Goal: Task Accomplishment & Management: Use online tool/utility

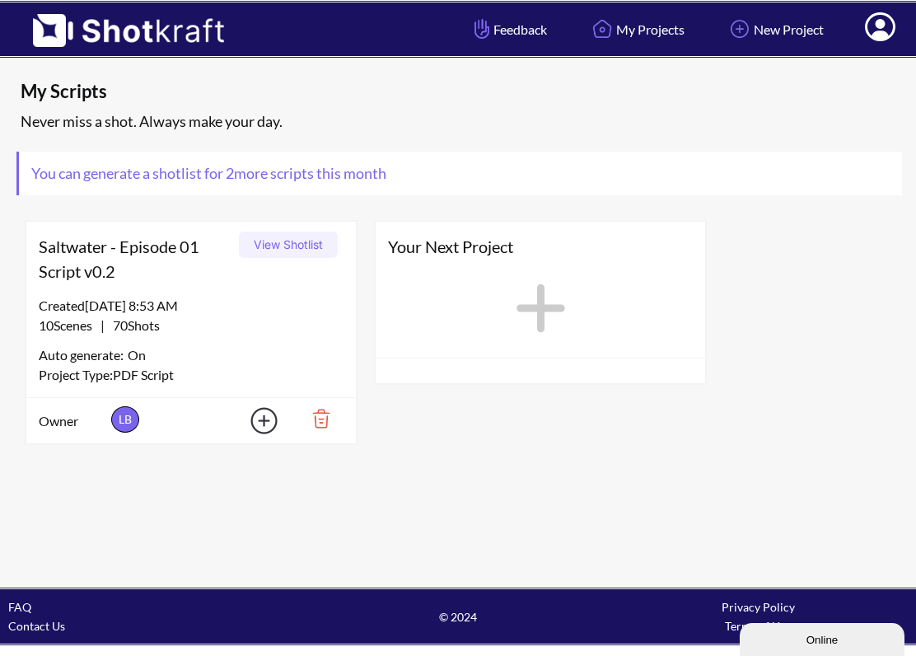
click at [248, 325] on div "10 Scenes | 70 Shots" at bounding box center [191, 326] width 305 height 20
click at [181, 306] on div "Created 9/23/25 at 8:53 AM" at bounding box center [191, 306] width 305 height 20
click at [266, 242] on button "View Shotlist" at bounding box center [288, 245] width 99 height 26
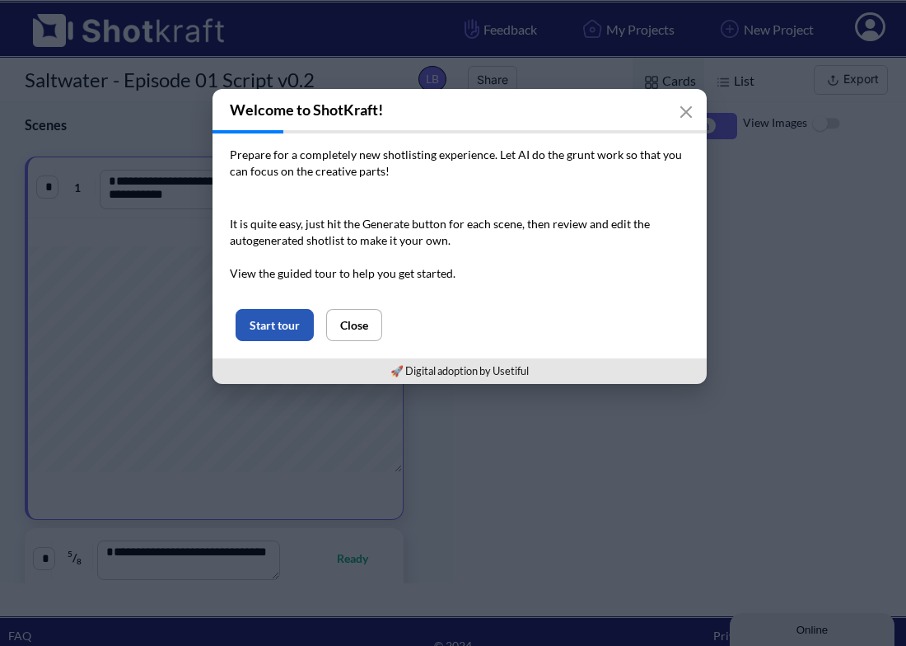
click at [289, 323] on button "Start tour" at bounding box center [275, 325] width 78 height 32
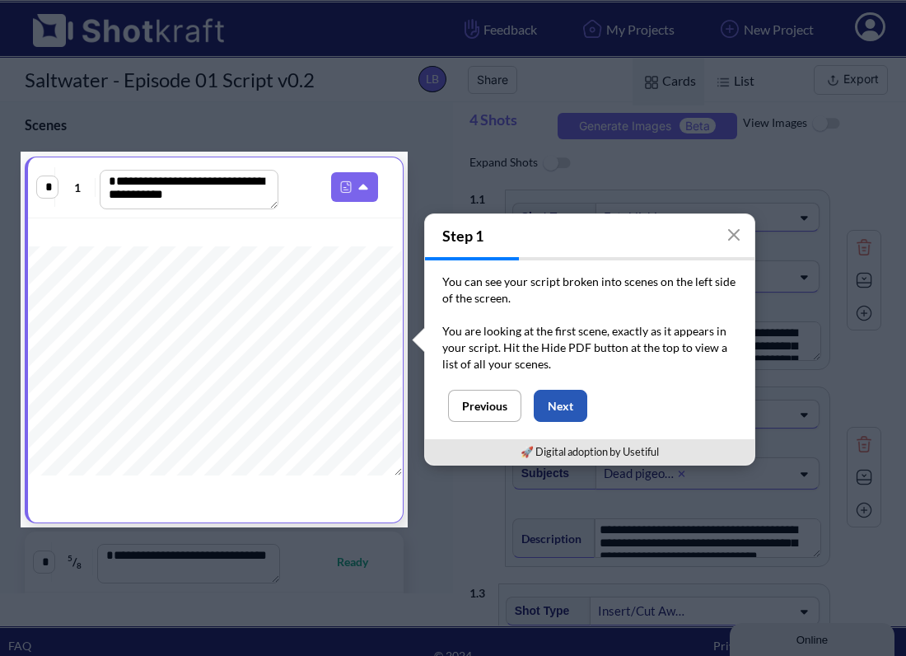
click at [559, 405] on button "Next" at bounding box center [561, 406] width 54 height 32
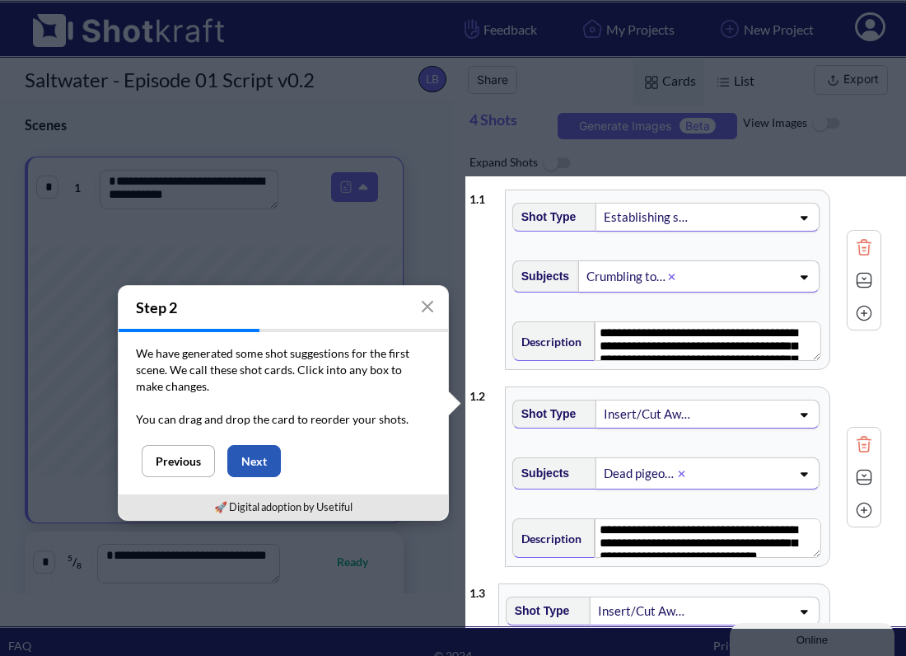
click at [264, 454] on button "Next" at bounding box center [254, 461] width 54 height 32
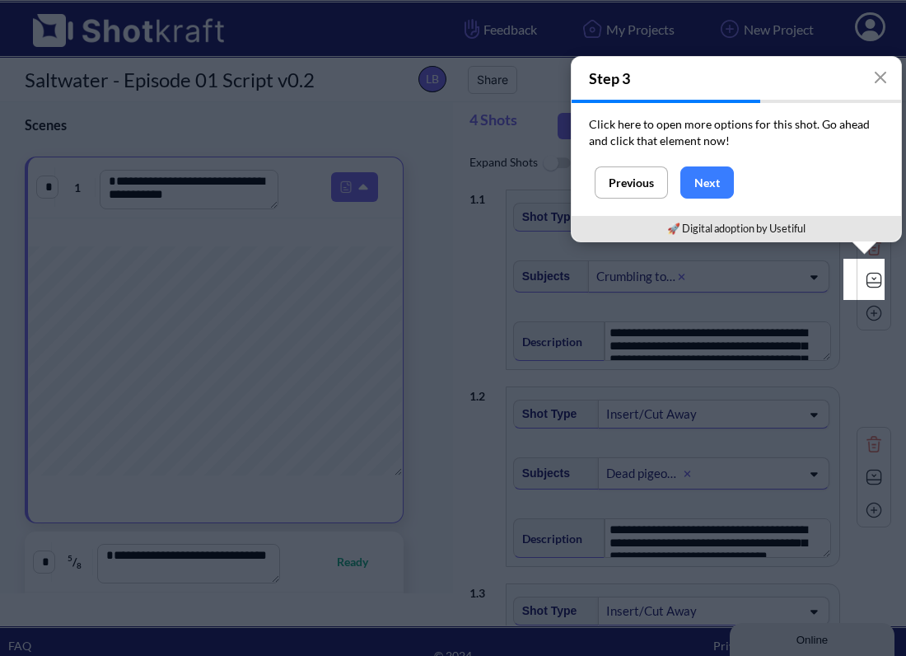
click at [868, 277] on img at bounding box center [874, 280] width 25 height 25
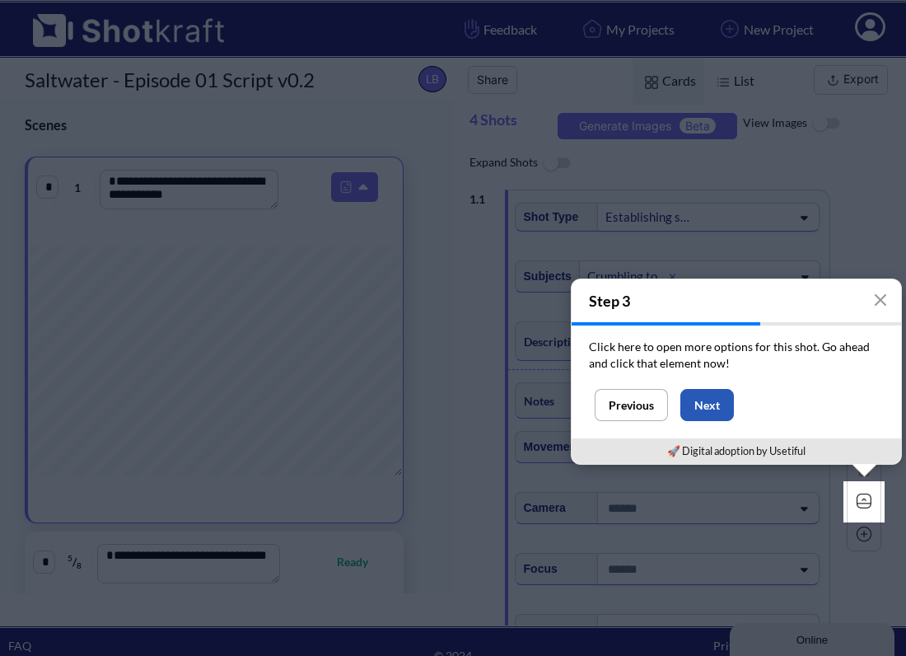
click at [714, 409] on button "Next" at bounding box center [708, 405] width 54 height 32
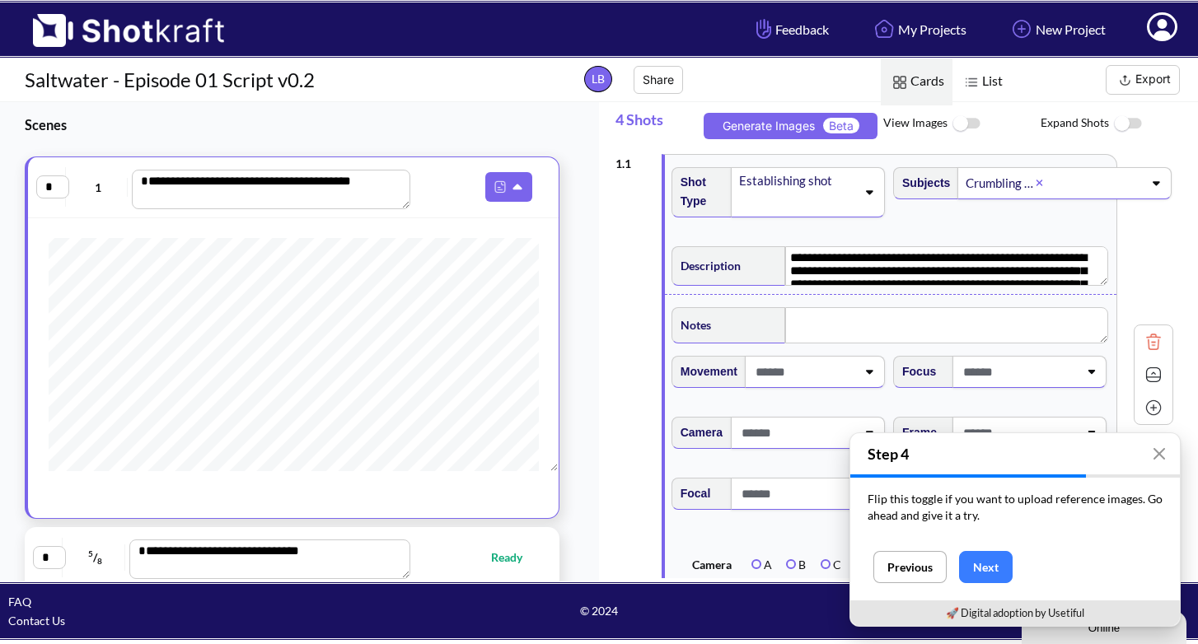
scroll to position [1170, 0]
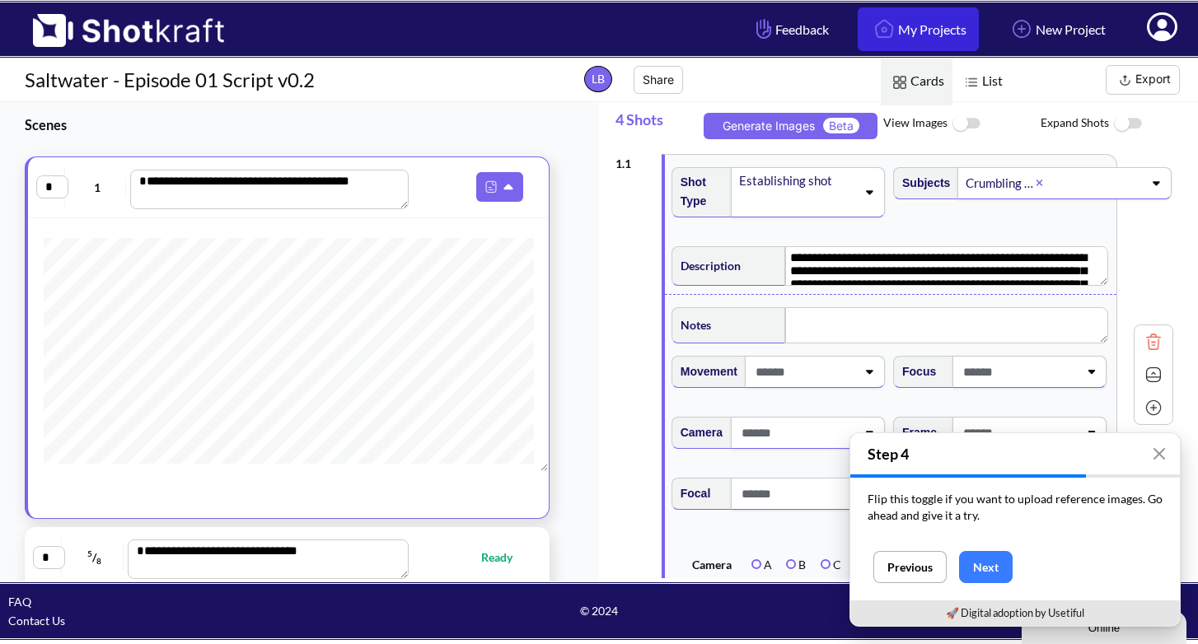
click at [915, 22] on link "My Projects" at bounding box center [918, 29] width 121 height 44
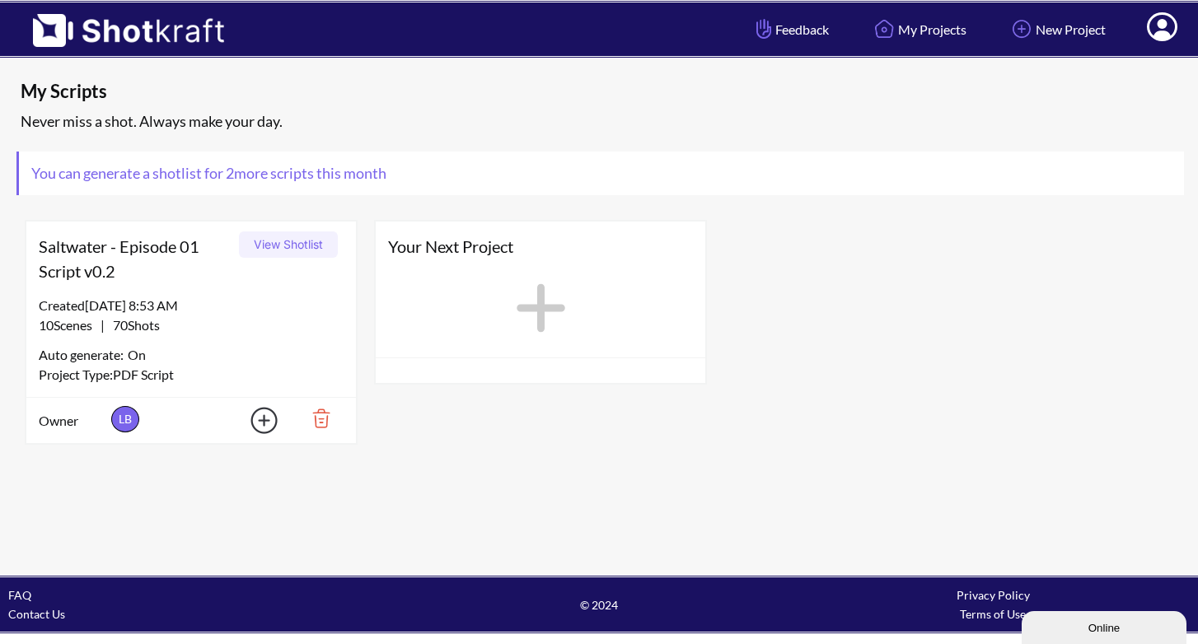
click at [262, 421] on img at bounding box center [254, 420] width 58 height 37
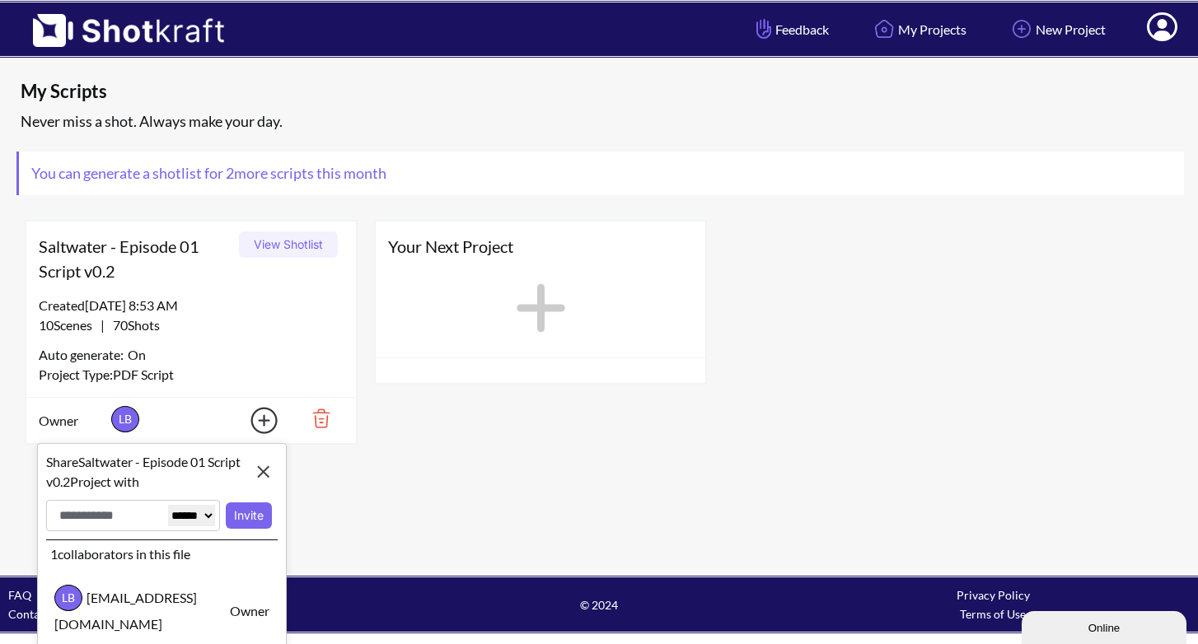
click at [424, 433] on div "Your Next Project" at bounding box center [540, 332] width 349 height 241
click at [383, 455] on div "My Scripts Never miss a shot. Always make your day. You can generate a shotlist…" at bounding box center [599, 316] width 1198 height 517
click at [264, 468] on img at bounding box center [264, 472] width 28 height 28
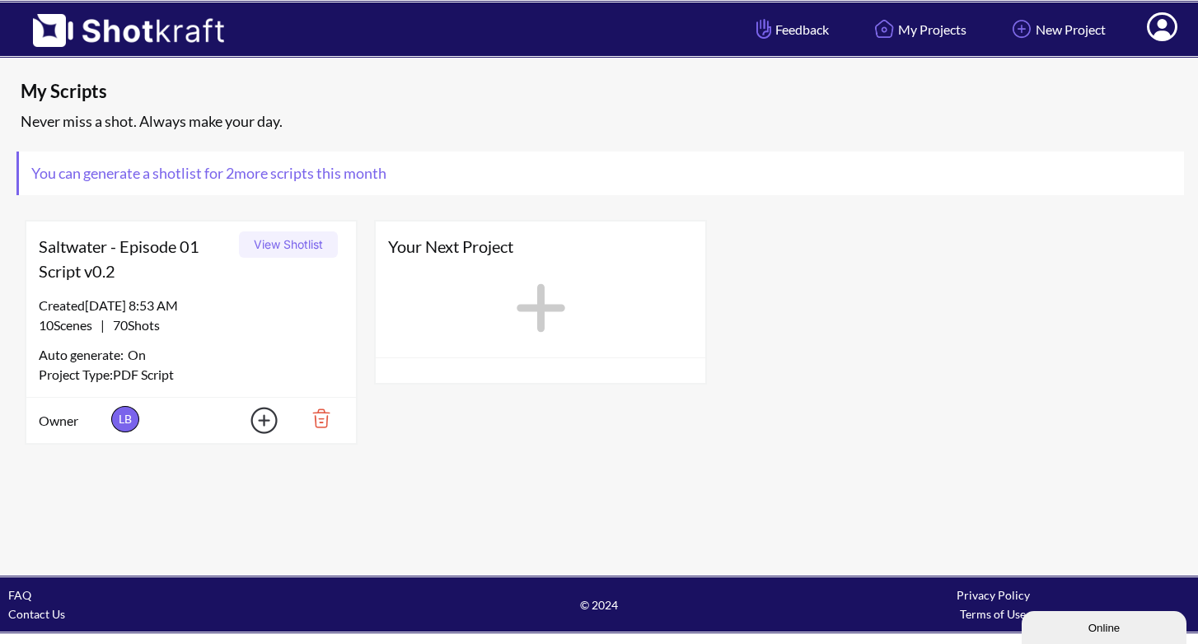
click at [447, 433] on div "Your Next Project" at bounding box center [540, 332] width 349 height 241
click at [536, 303] on icon at bounding box center [541, 308] width 67 height 74
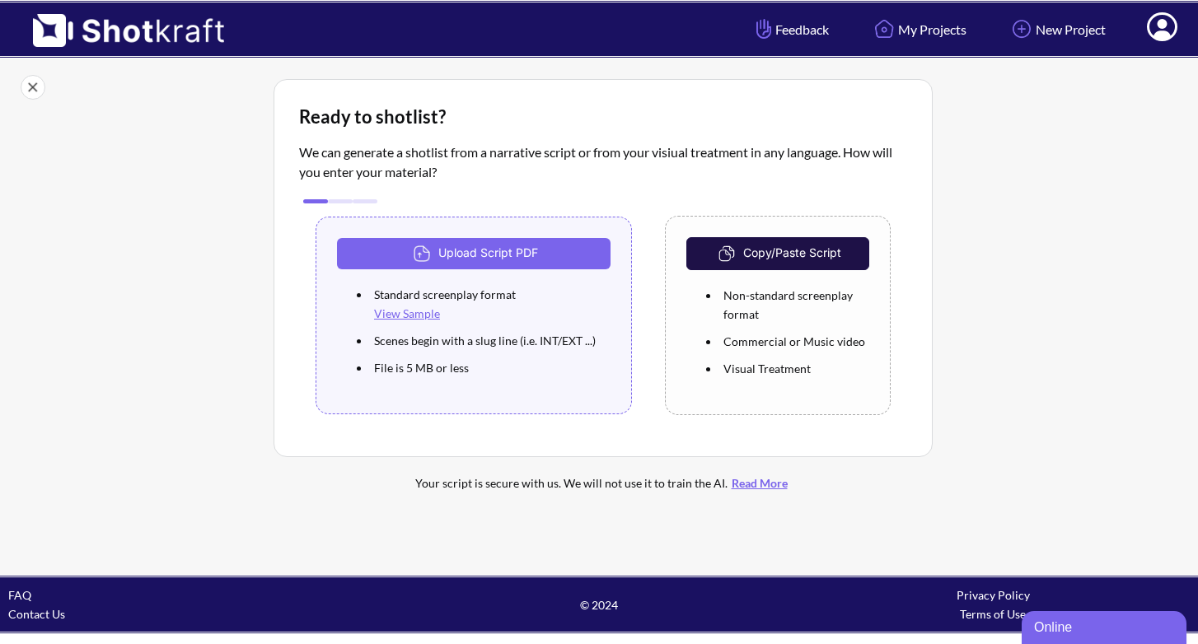
click at [1160, 20] on icon at bounding box center [1161, 29] width 17 height 20
click at [1131, 66] on link "My Profile" at bounding box center [1116, 60] width 137 height 26
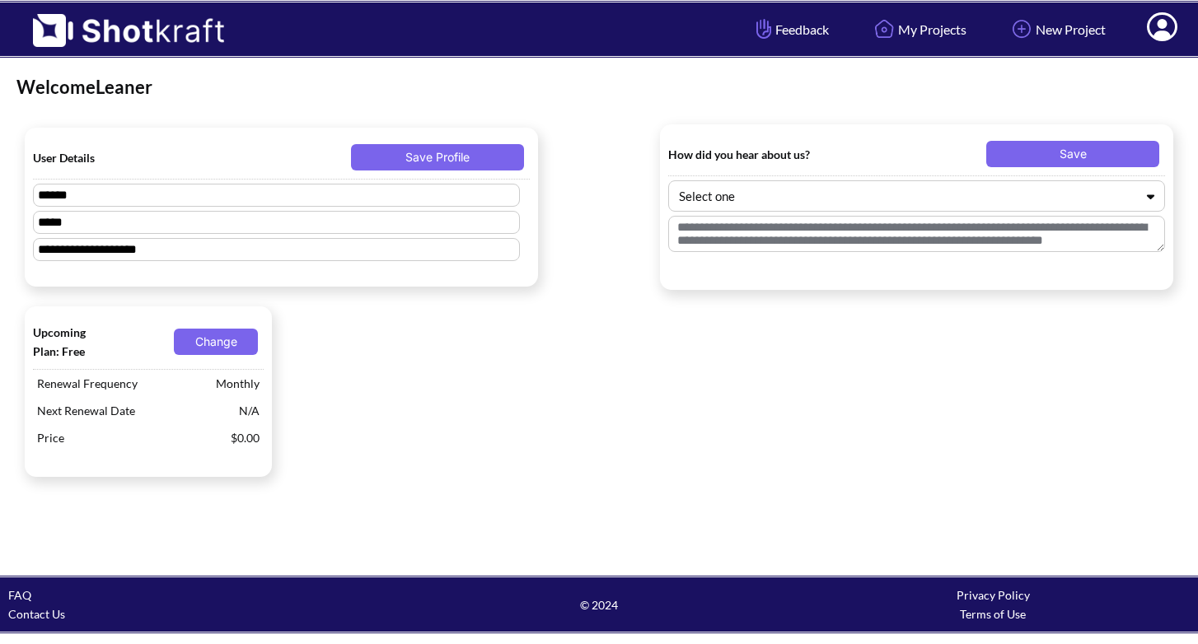
type textarea "**********"
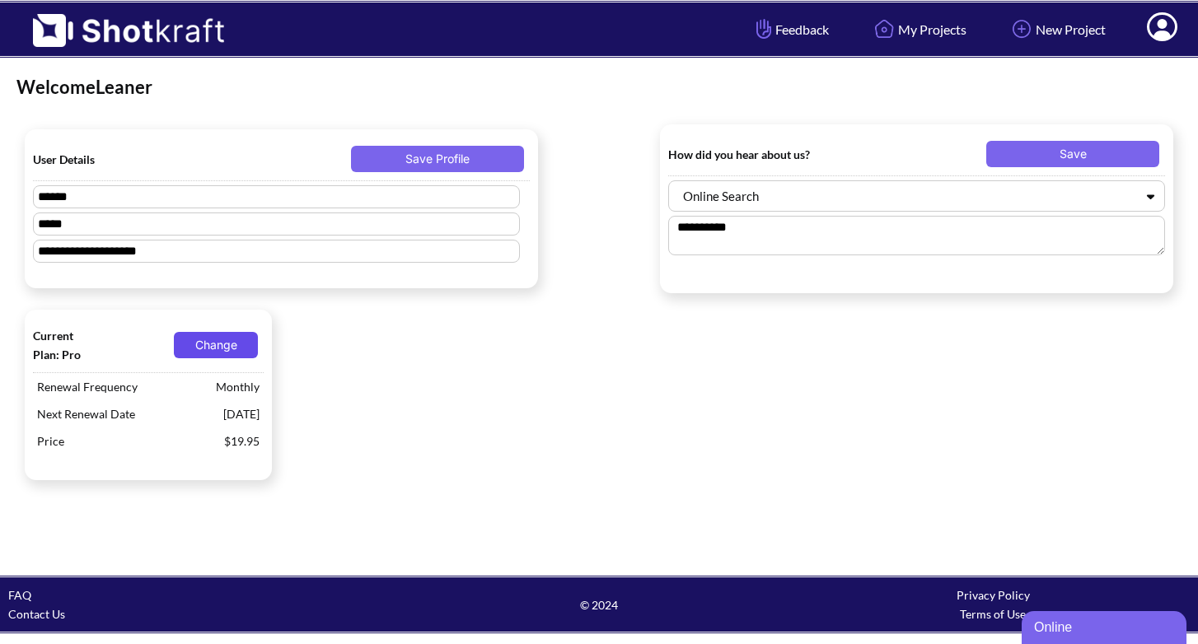
click at [233, 348] on button "Change" at bounding box center [216, 345] width 84 height 26
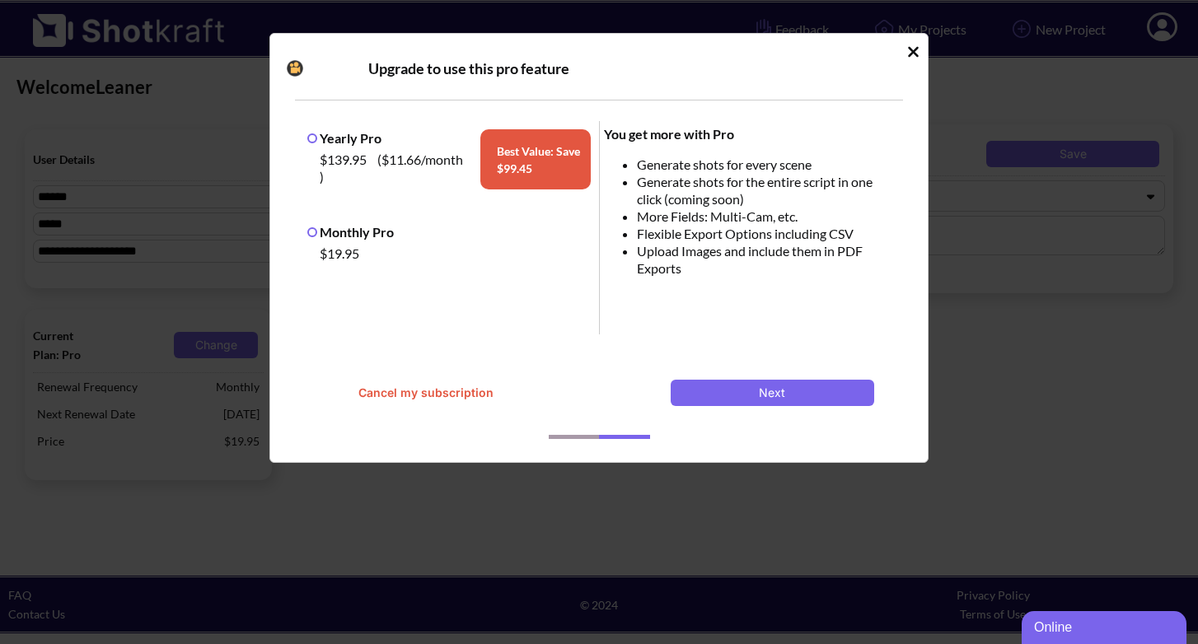
click at [914, 49] on icon "Idle Modal" at bounding box center [913, 51] width 11 height 11
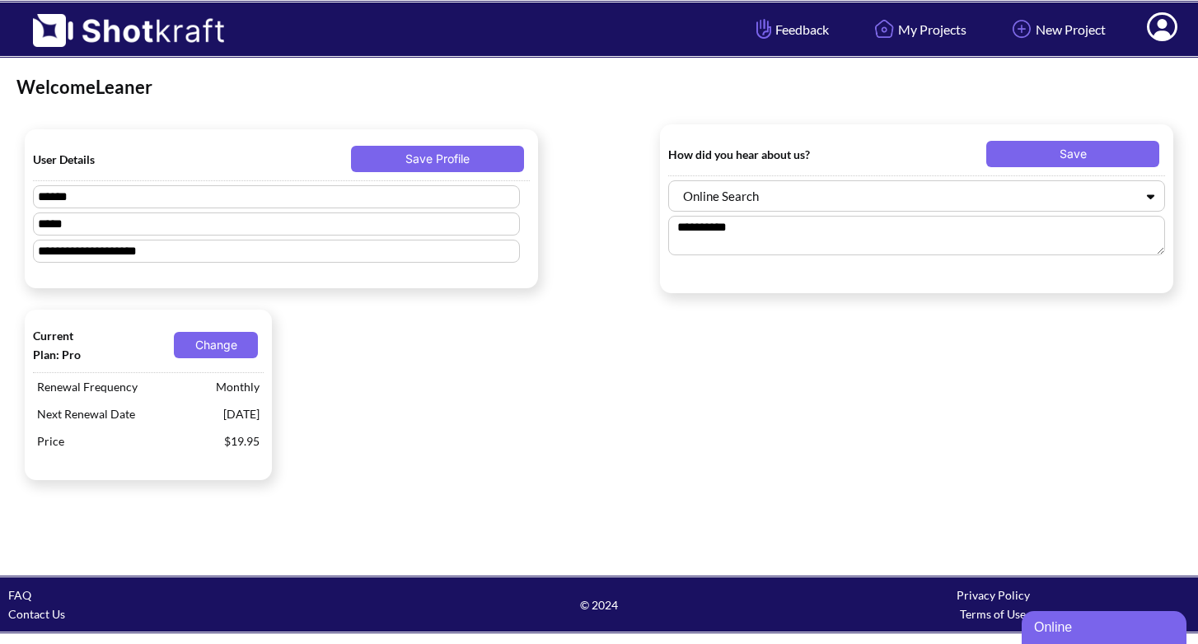
drag, startPoint x: 517, startPoint y: 354, endPoint x: 530, endPoint y: 344, distance: 16.4
click at [517, 353] on div "Current Plan: Pro Change Renewal Frequency Monthly Next Renewal Date October 20…" at bounding box center [598, 395] width 1165 height 187
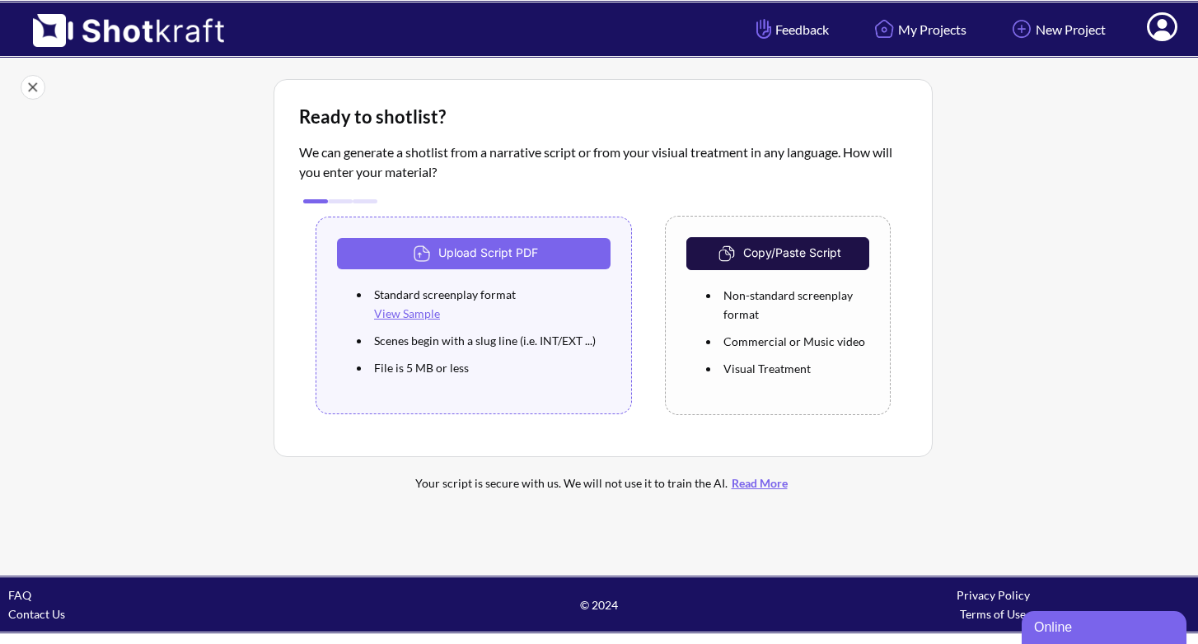
click at [233, 262] on div at bounding box center [145, 294] width 249 height 438
click at [488, 255] on button "Upload Script PDF" at bounding box center [474, 253] width 274 height 31
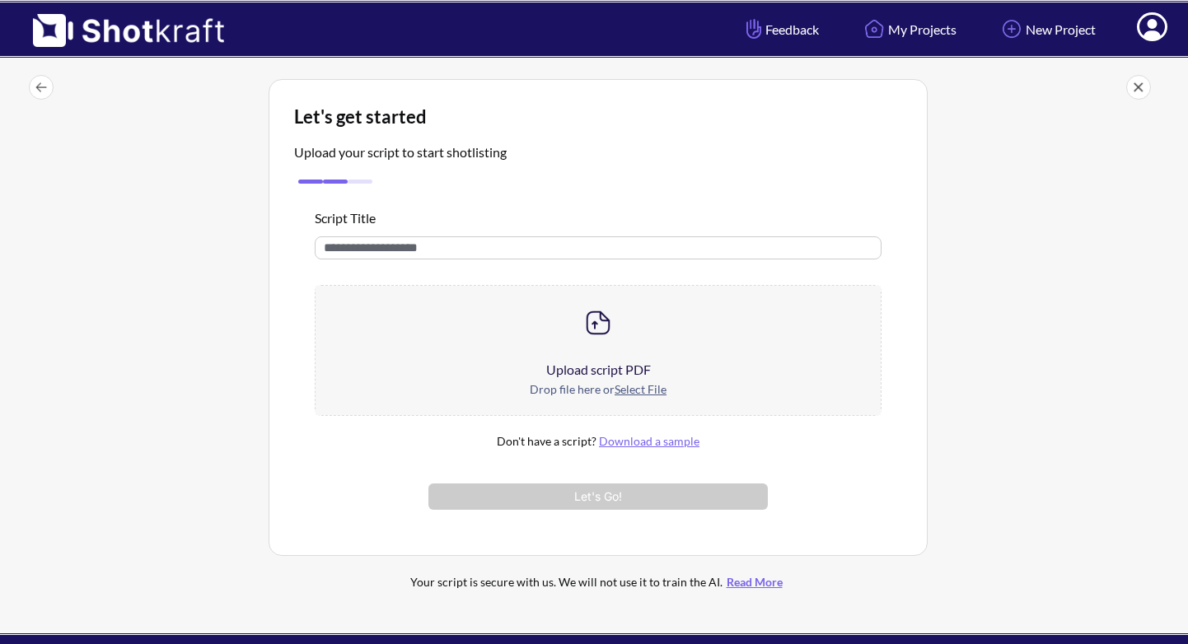
click at [645, 391] on u "Select File" at bounding box center [641, 389] width 52 height 14
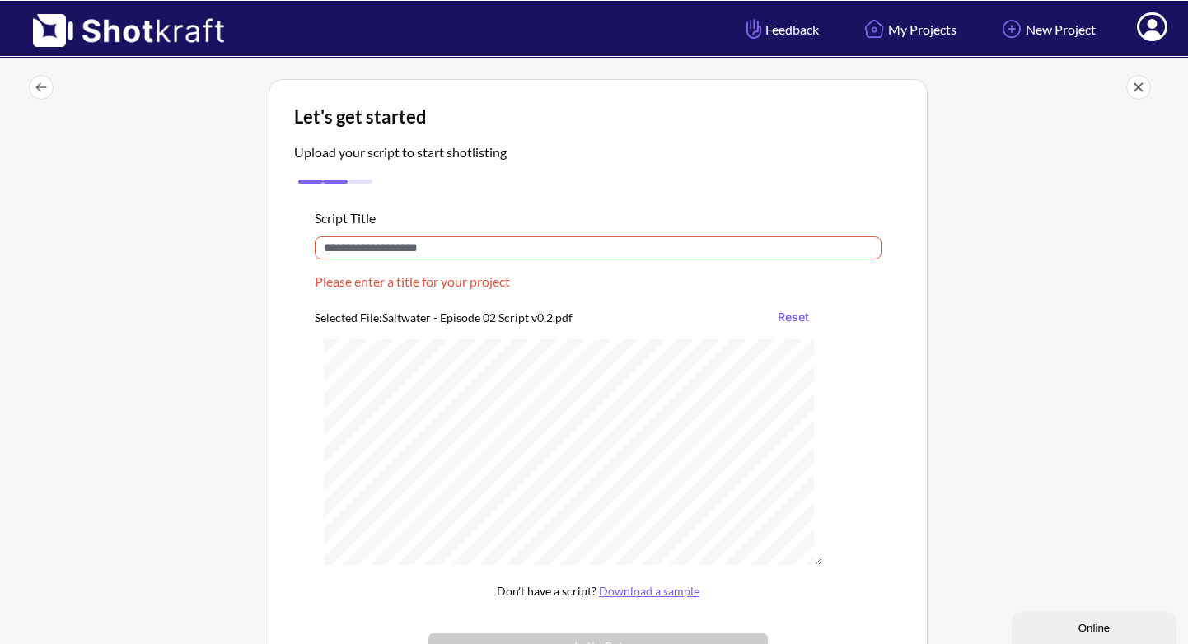
click at [971, 104] on div at bounding box center [1054, 418] width 244 height 687
click at [376, 259] on input "text" at bounding box center [598, 247] width 567 height 23
paste input "**********"
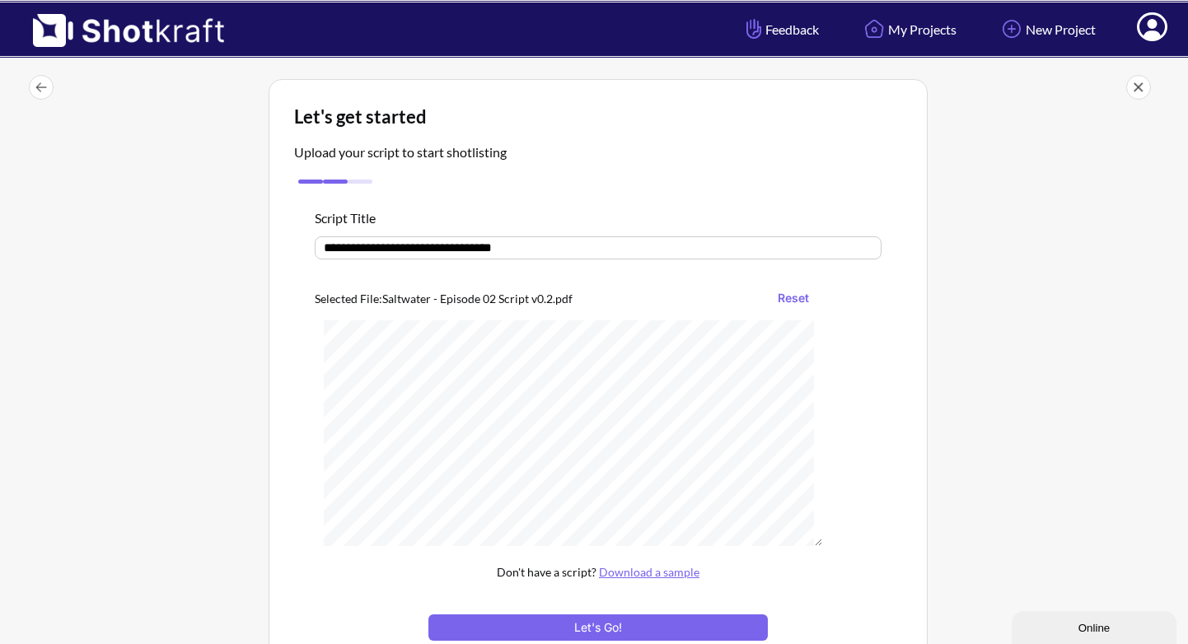
drag, startPoint x: 437, startPoint y: 250, endPoint x: 445, endPoint y: 250, distance: 8.3
click at [445, 250] on input "**********" at bounding box center [598, 247] width 567 height 23
type input "**********"
click at [921, 309] on div "**********" at bounding box center [598, 383] width 659 height 608
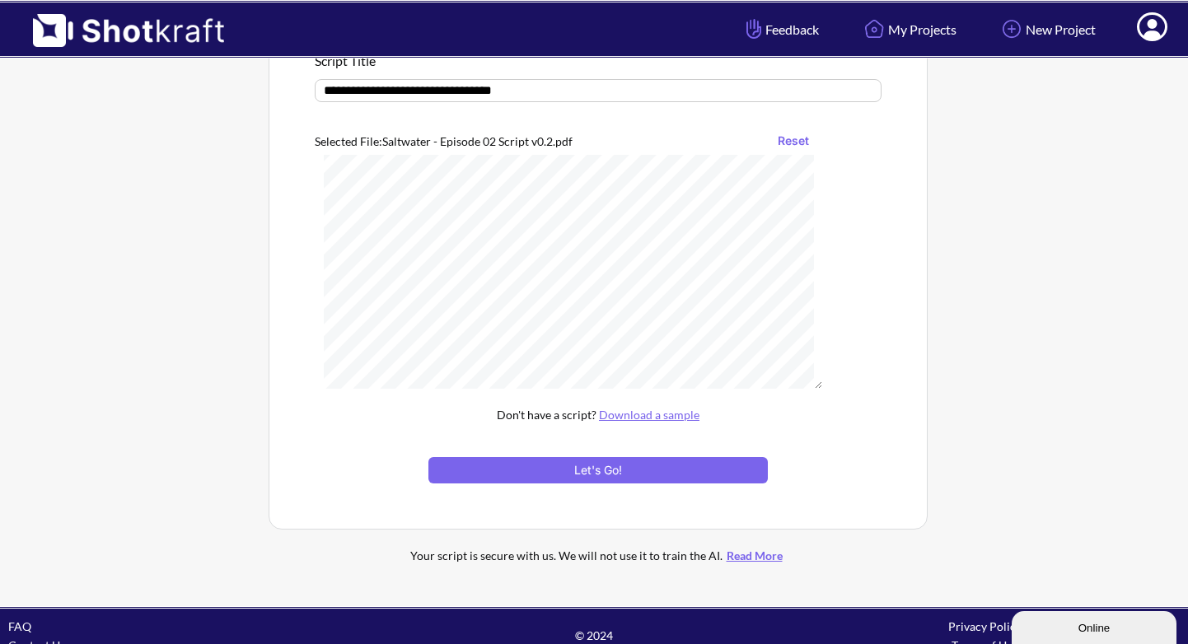
scroll to position [180, 0]
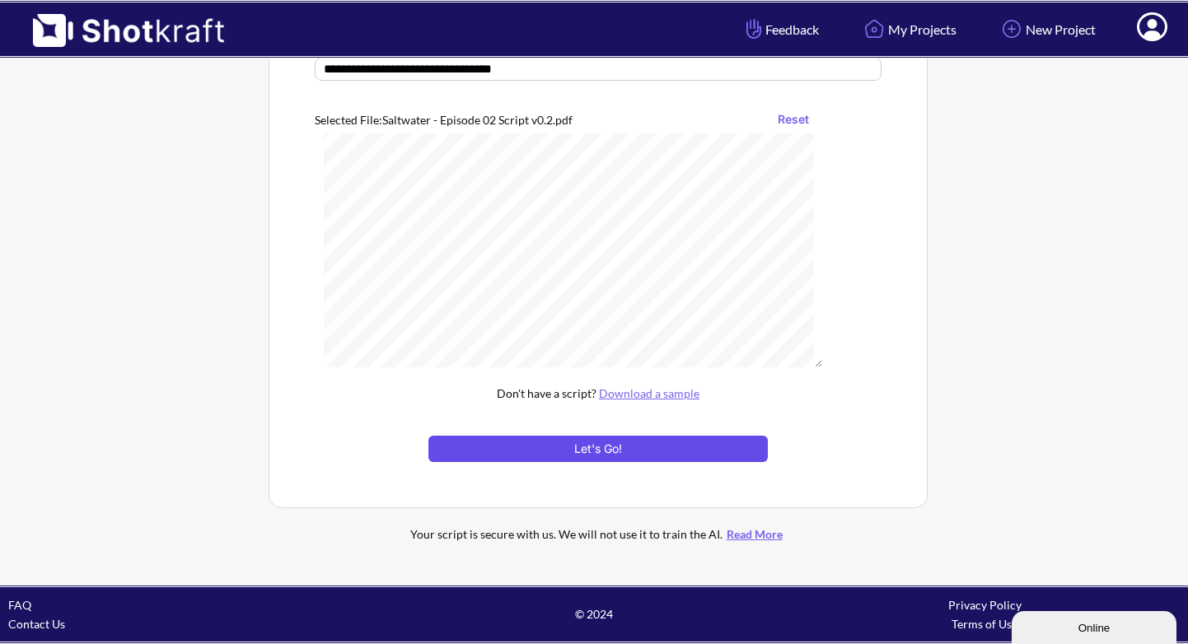
click at [614, 448] on button "Let's Go!" at bounding box center [597, 449] width 339 height 26
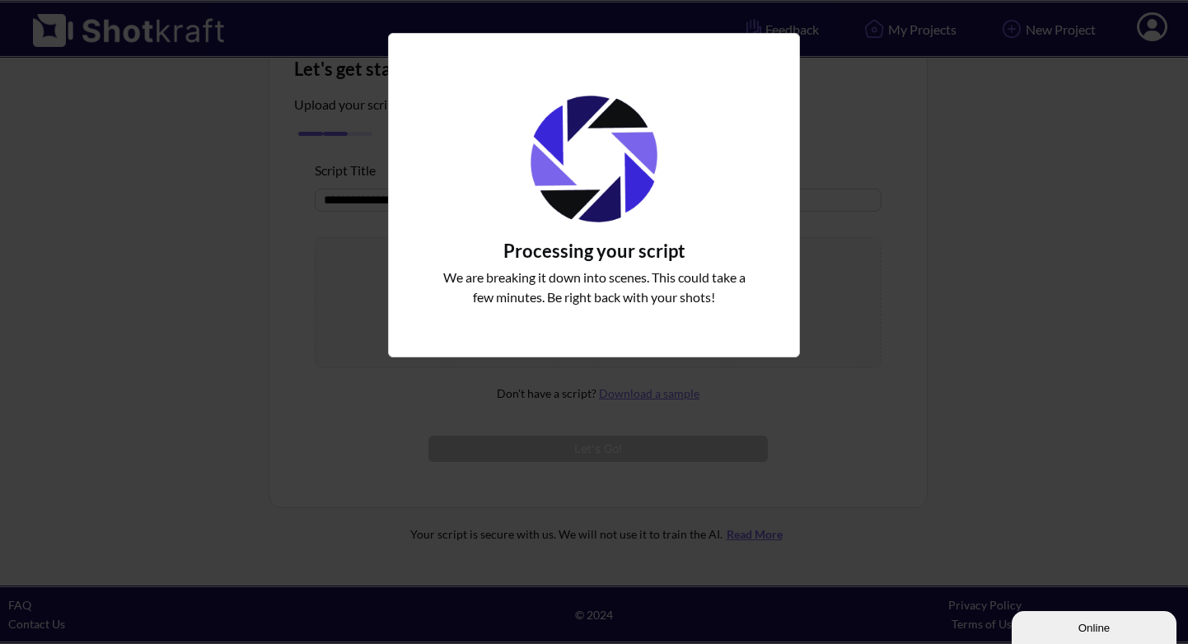
scroll to position [49, 0]
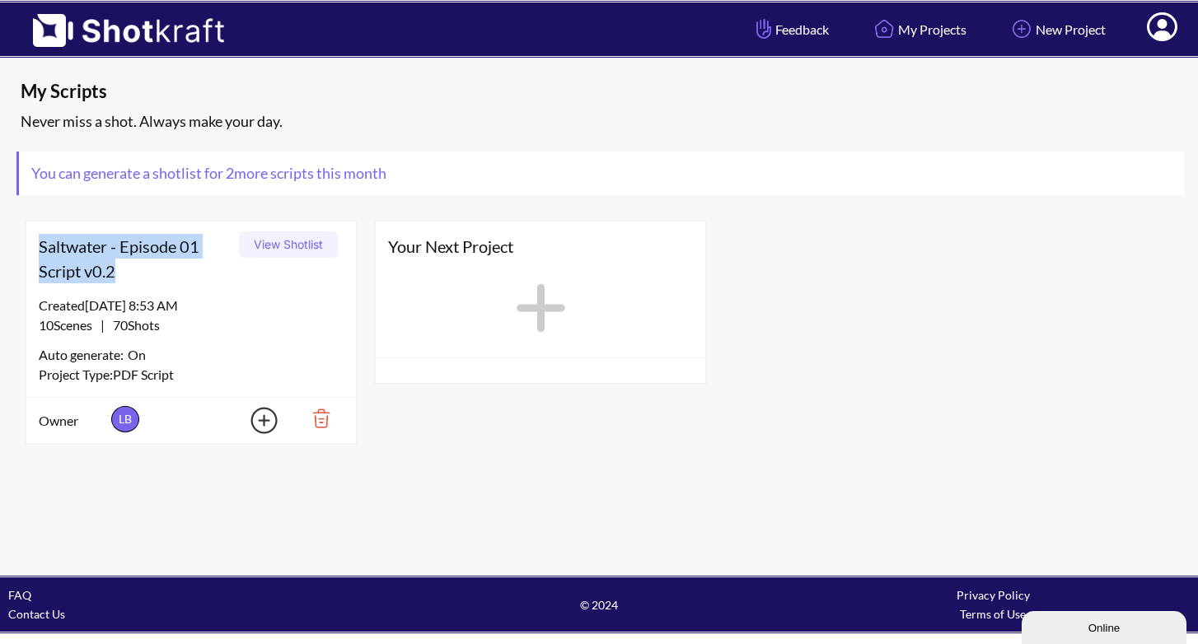
drag, startPoint x: 129, startPoint y: 271, endPoint x: 23, endPoint y: 251, distance: 108.1
click at [23, 251] on div "Saltwater - Episode 01 Script v0.2 View Shotlist Created 9/23/25 at 8:53 AM 10 …" at bounding box center [190, 332] width 349 height 241
copy span "Saltwater - Episode 01 Script v0.2"
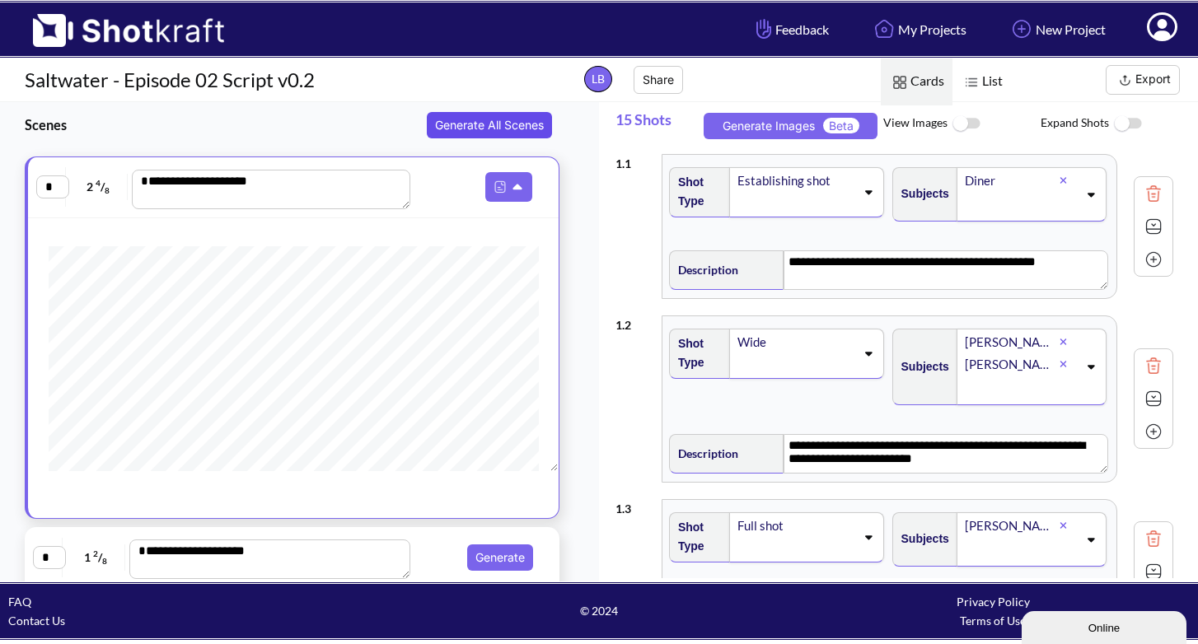
click at [491, 124] on button "Generate All Scenes" at bounding box center [489, 125] width 125 height 26
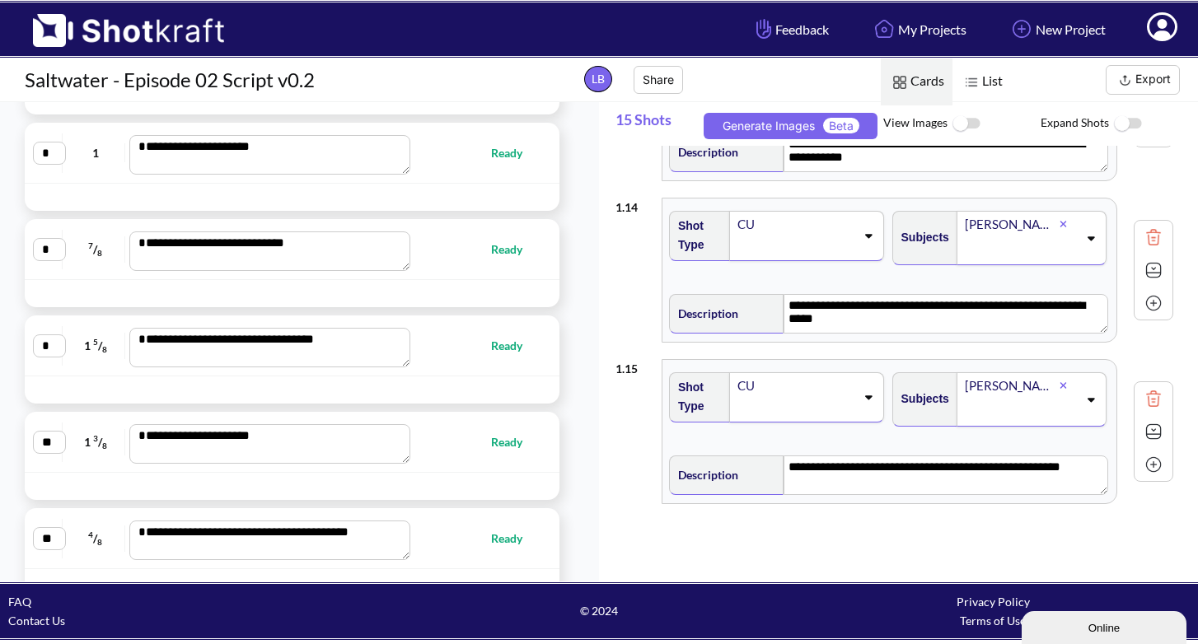
scroll to position [1007, 0]
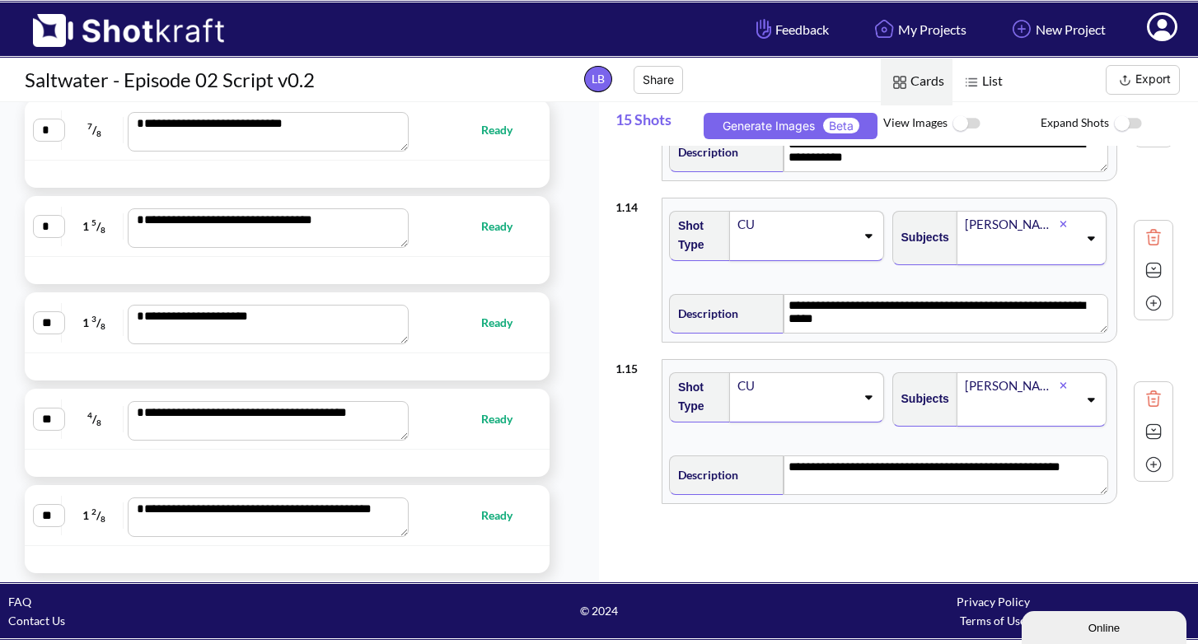
click at [1146, 78] on button "Export" at bounding box center [1143, 80] width 74 height 30
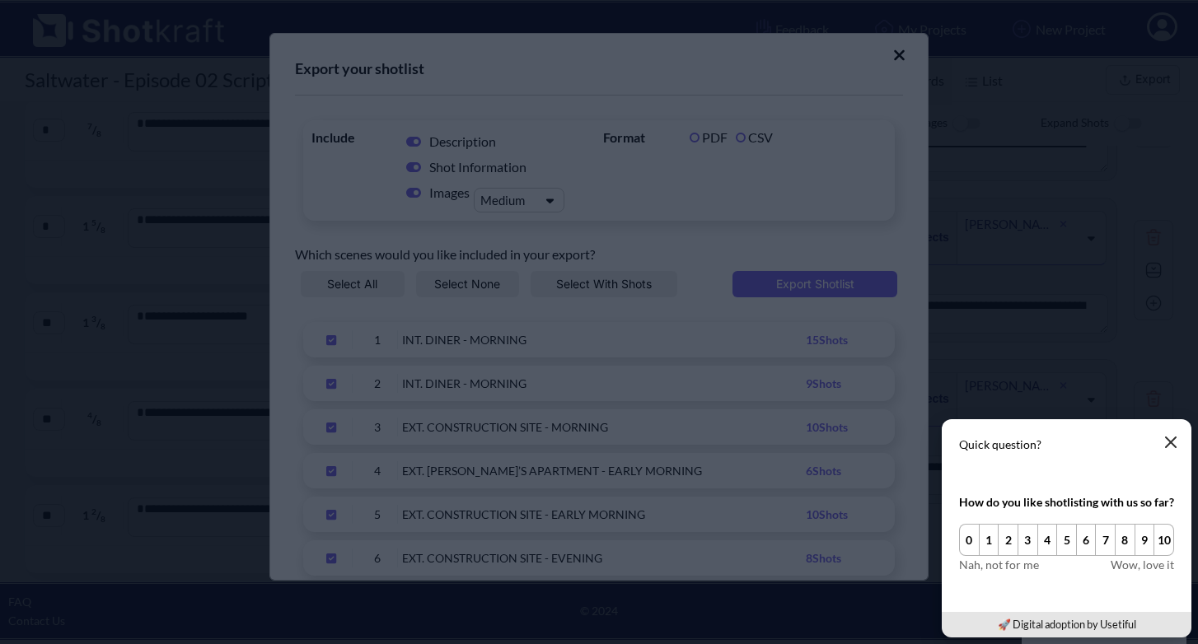
click at [1174, 442] on icon "button" at bounding box center [1170, 442] width 13 height 13
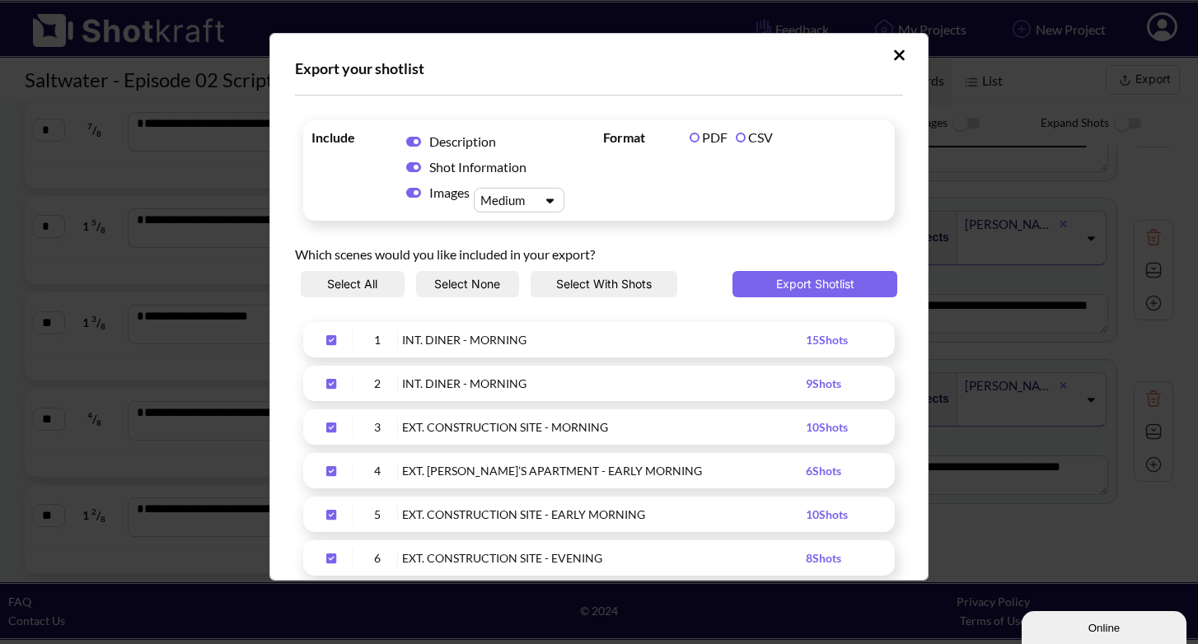
click at [748, 139] on label "CSV" at bounding box center [754, 137] width 37 height 16
click at [546, 196] on icon "Upload Script" at bounding box center [550, 200] width 24 height 12
click at [530, 230] on div "Small" at bounding box center [523, 229] width 74 height 24
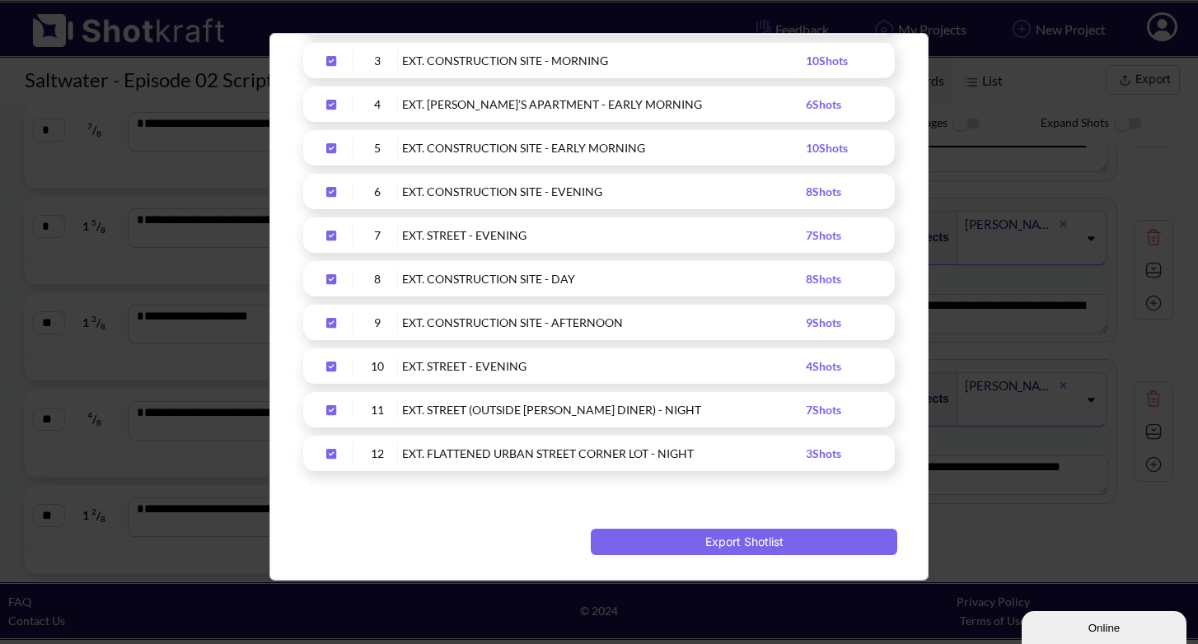
scroll to position [0, 0]
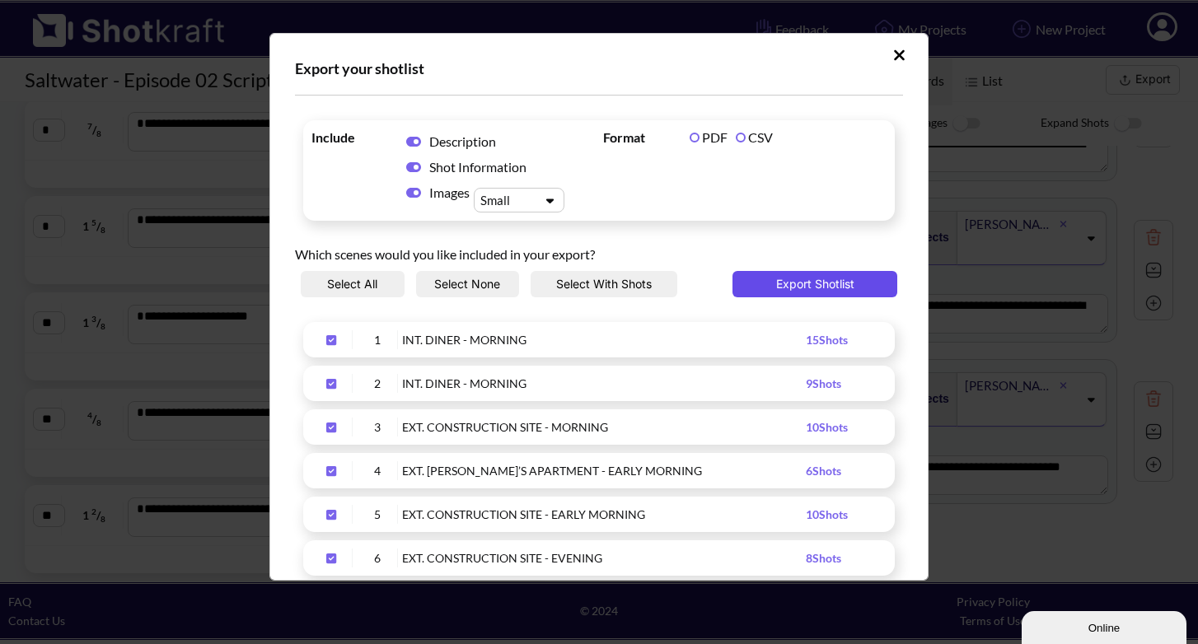
click at [802, 285] on button "Export Shotlist" at bounding box center [814, 284] width 165 height 26
click at [894, 55] on icon "Upload Script" at bounding box center [899, 54] width 11 height 11
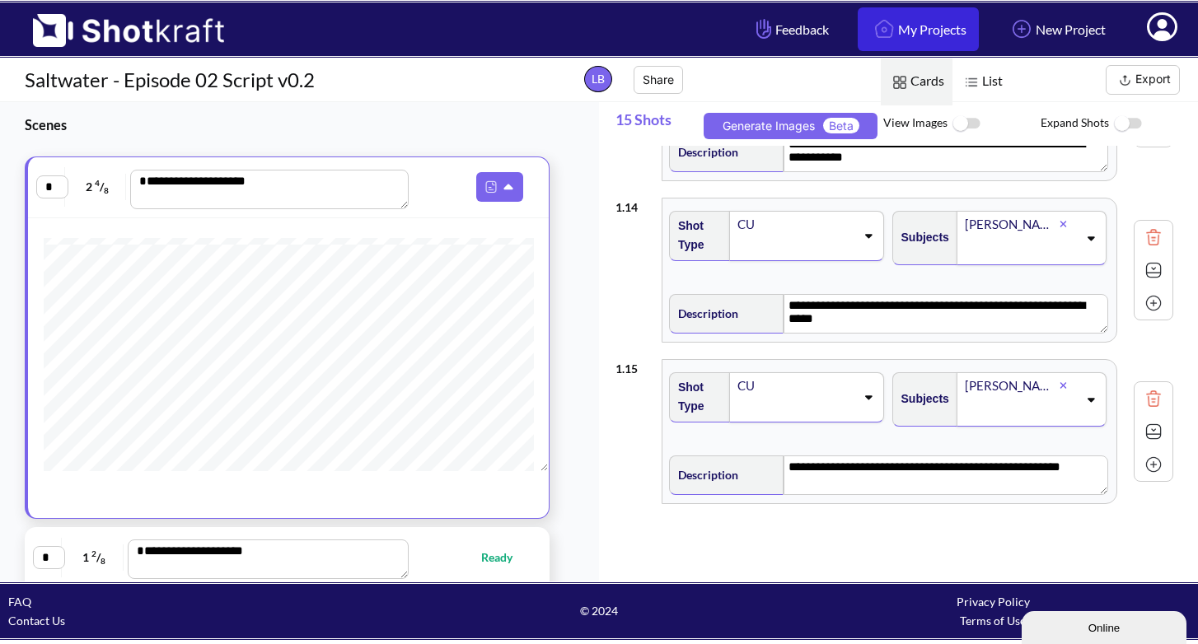
click at [942, 30] on link "My Projects" at bounding box center [918, 29] width 121 height 44
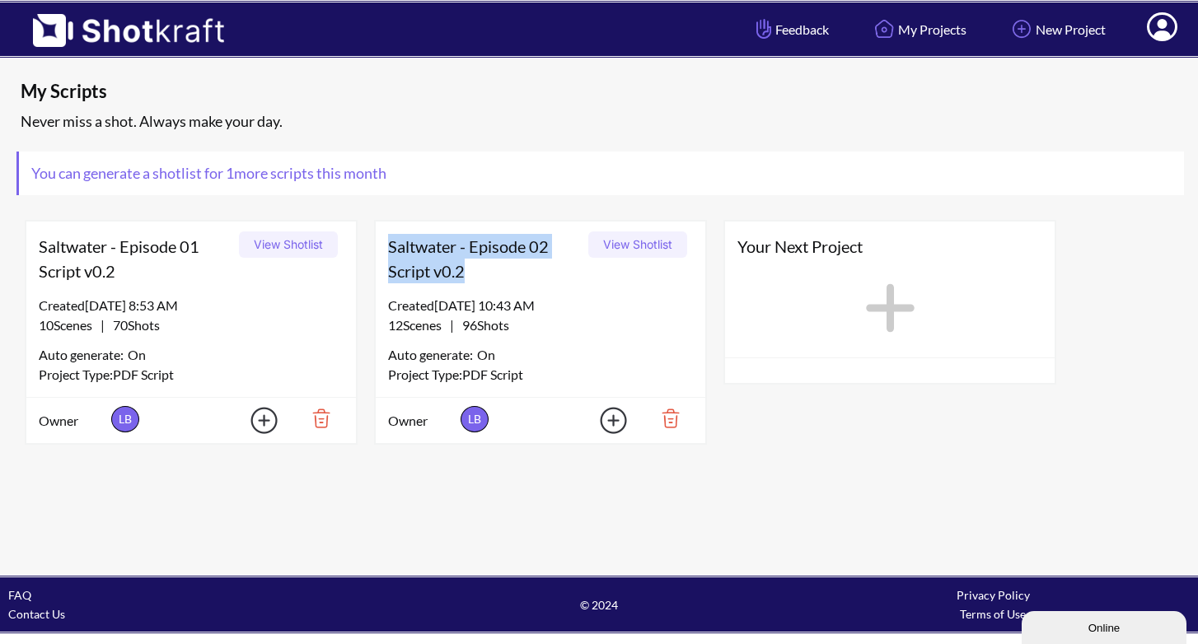
drag, startPoint x: 470, startPoint y: 269, endPoint x: 386, endPoint y: 251, distance: 85.2
click at [386, 251] on div "Saltwater - Episode 02 Script v0.2 View Shotlist" at bounding box center [541, 259] width 330 height 74
copy span "Saltwater - Episode 02 Script v0.2"
click at [891, 306] on icon at bounding box center [890, 308] width 49 height 49
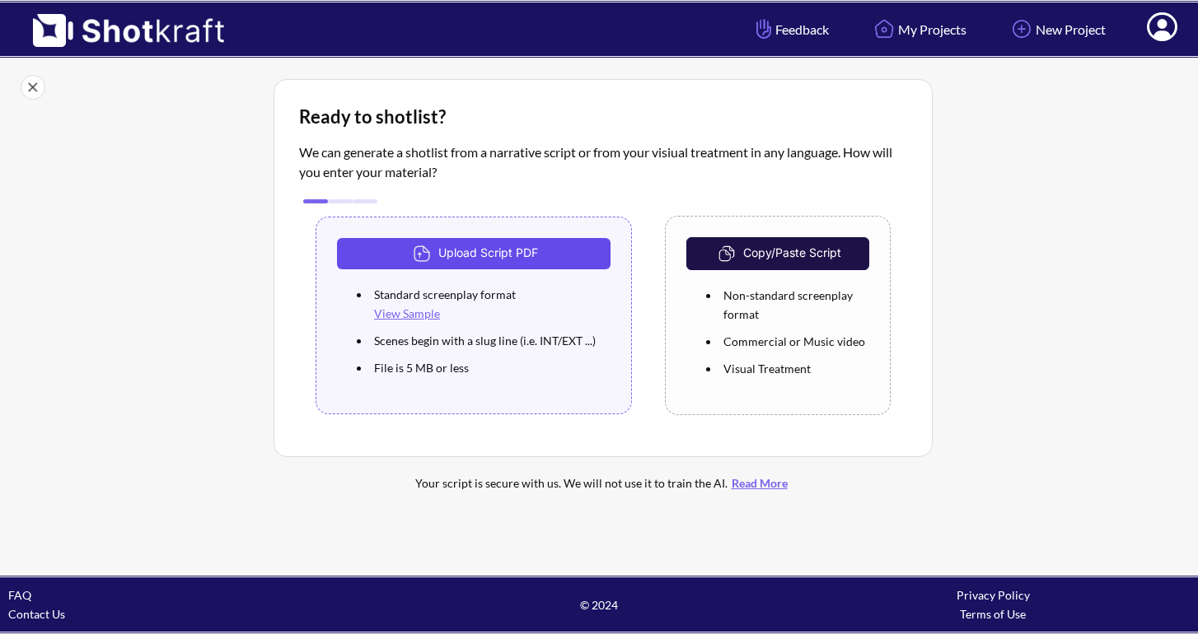
click at [470, 257] on button "Upload Script PDF" at bounding box center [474, 253] width 274 height 31
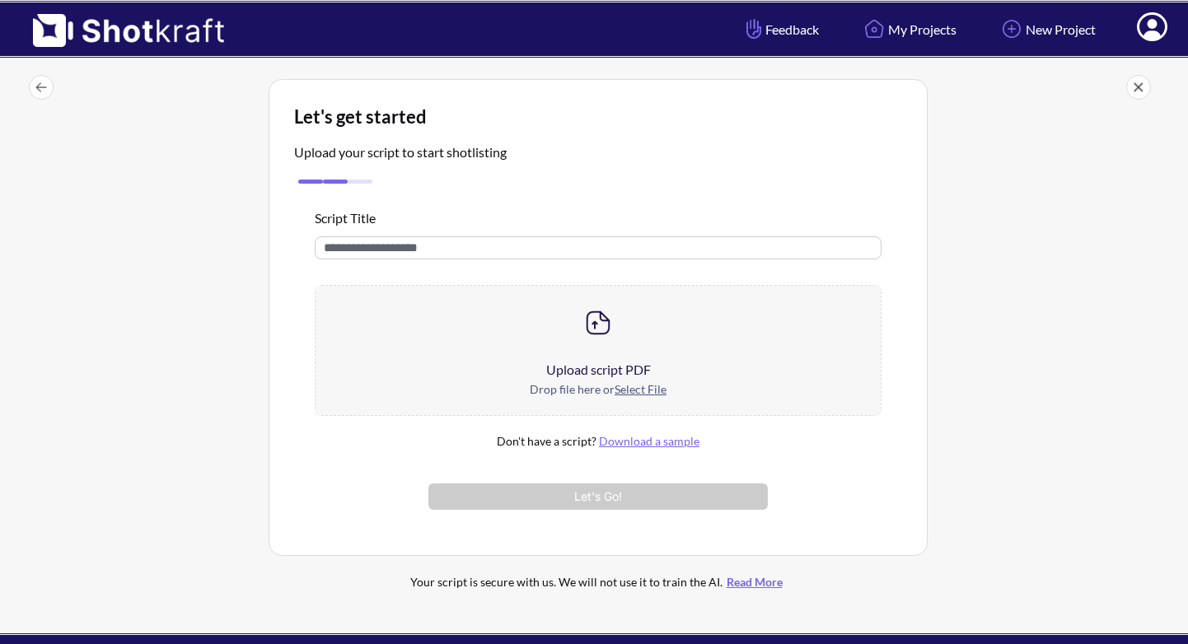
click at [452, 254] on input "text" at bounding box center [598, 247] width 567 height 23
paste input "**********"
click at [445, 248] on input "**********" at bounding box center [598, 247] width 567 height 23
type input "**********"
click at [639, 395] on u "Select File" at bounding box center [641, 389] width 52 height 14
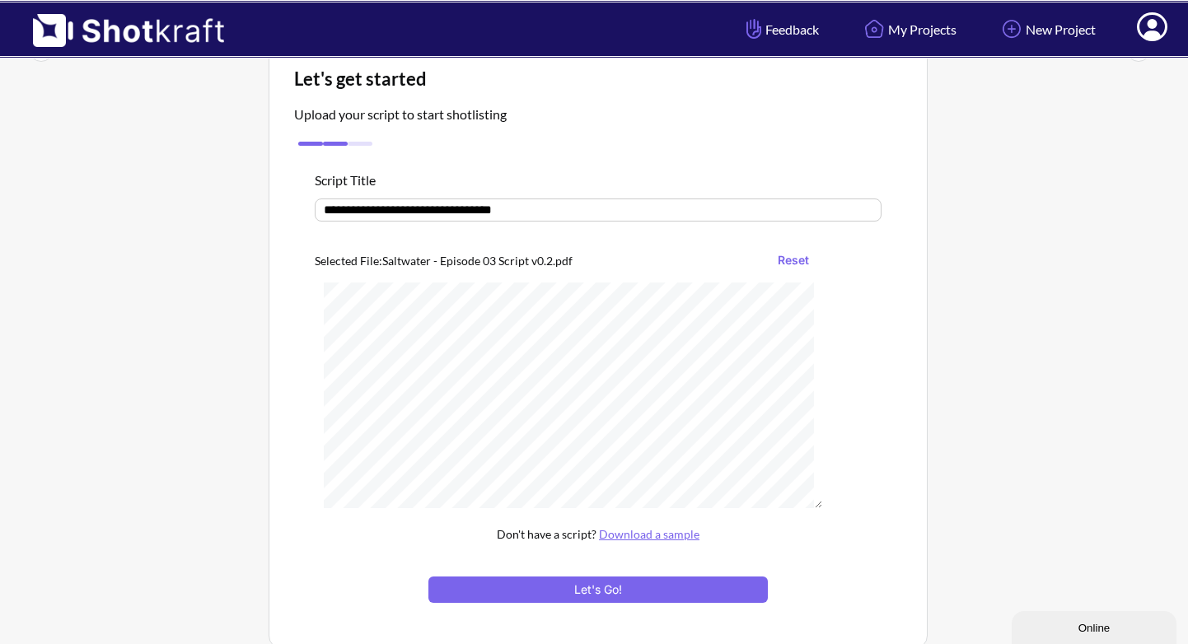
scroll to position [119, 0]
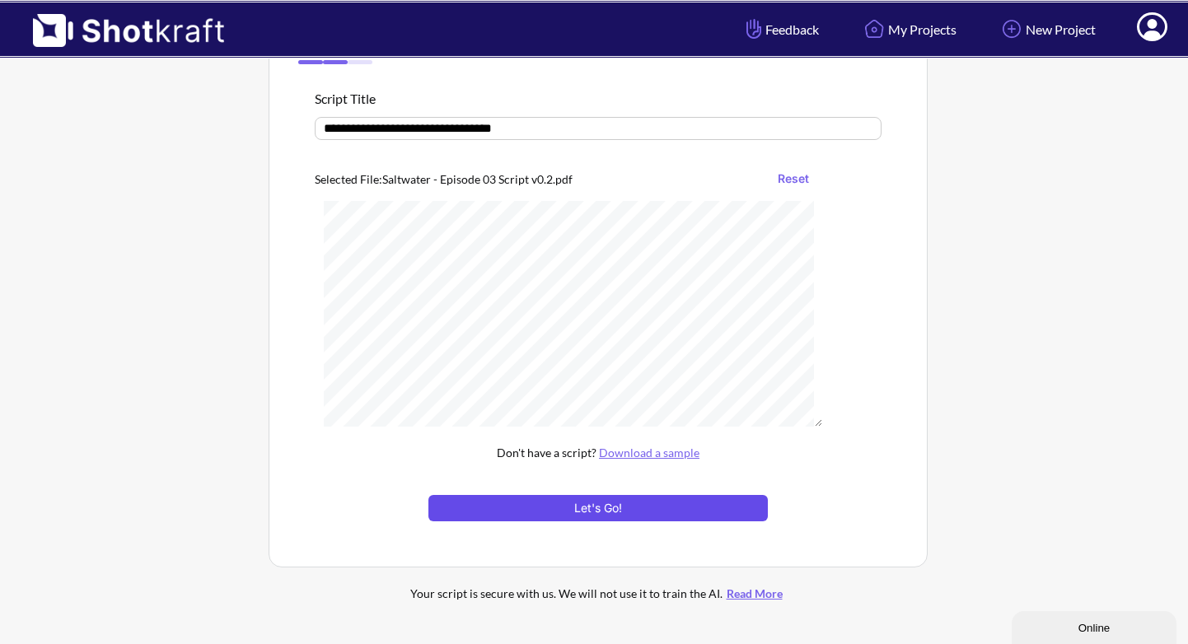
click at [597, 510] on button "Let's Go!" at bounding box center [597, 508] width 339 height 26
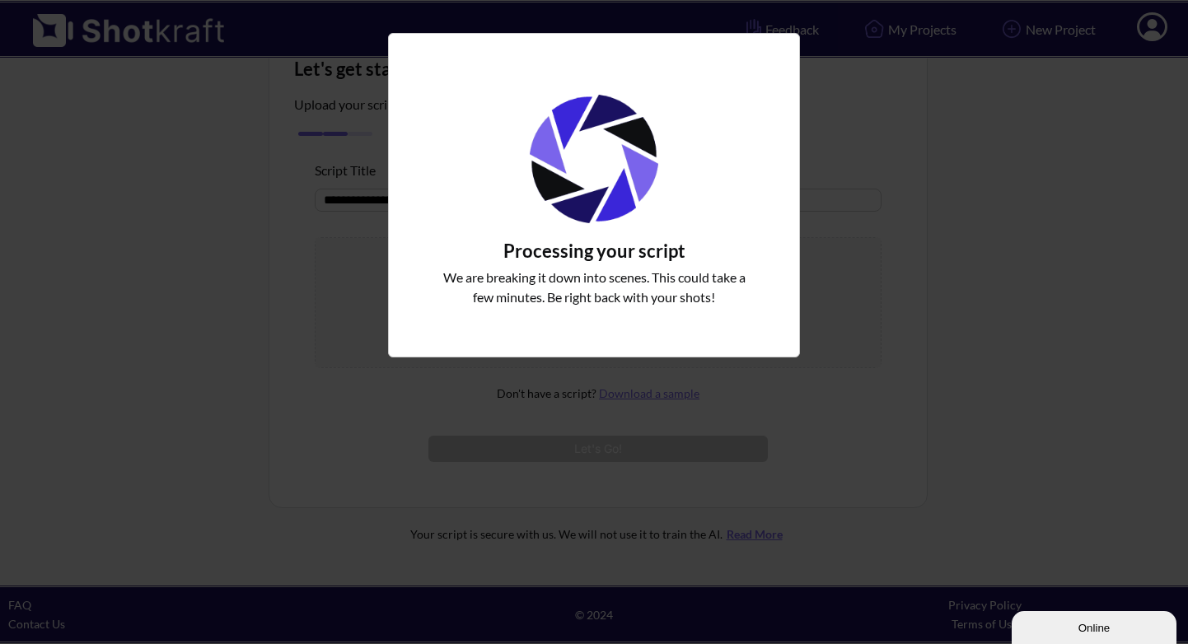
scroll to position [49, 0]
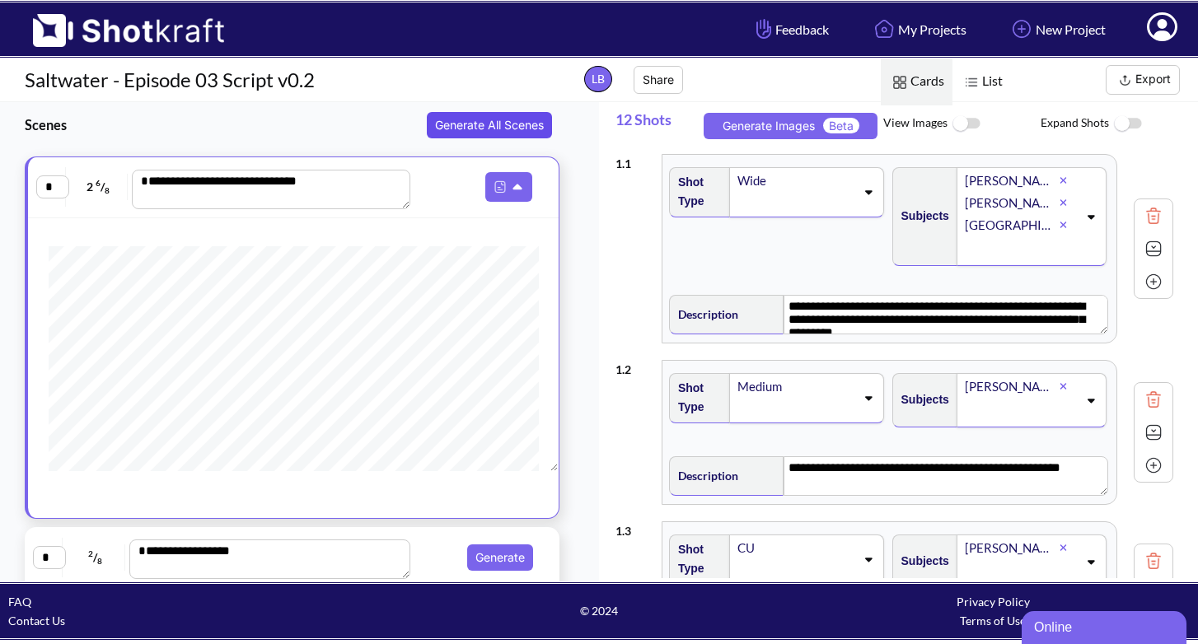
click at [501, 124] on button "Generate All Scenes" at bounding box center [489, 125] width 125 height 26
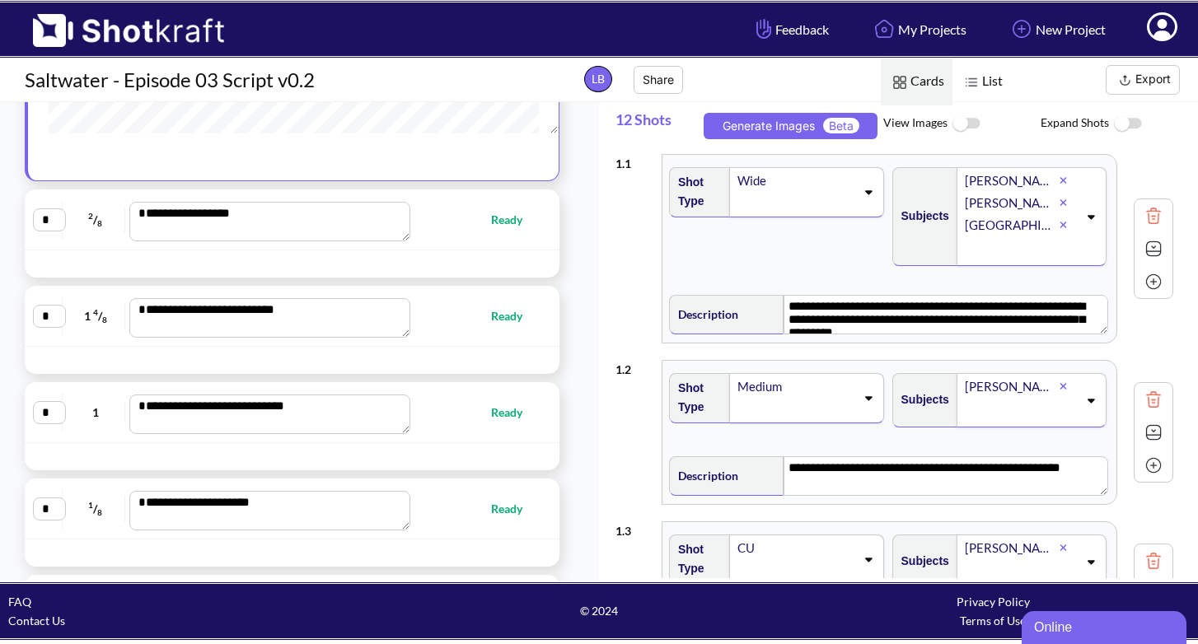
scroll to position [718, 0]
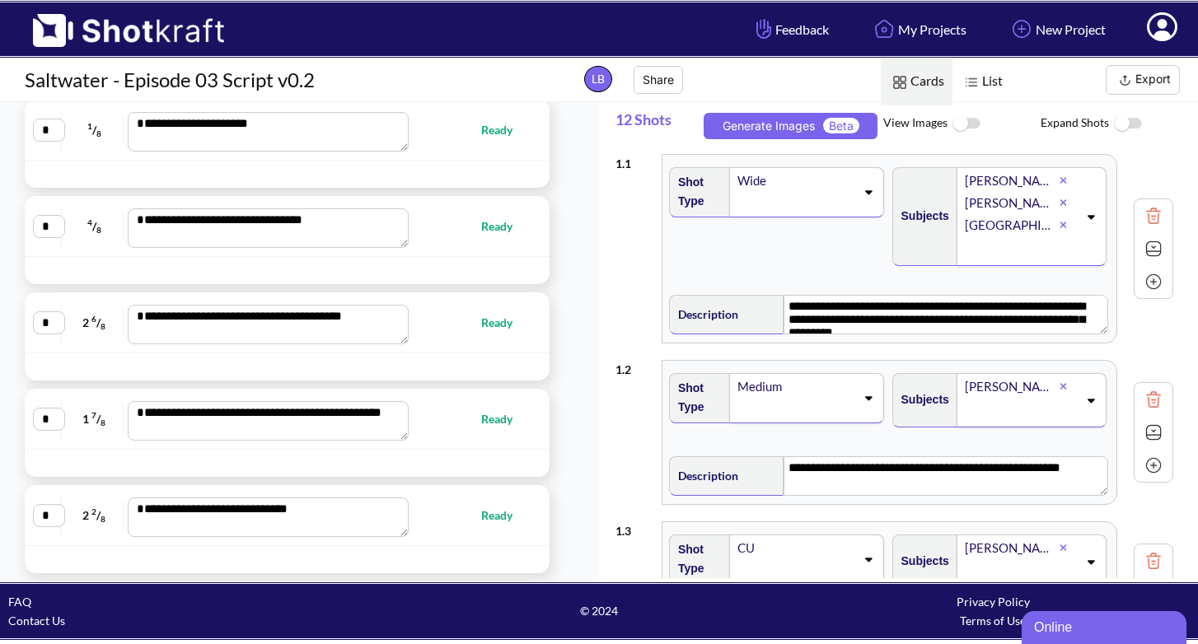
click at [1139, 78] on button "Export" at bounding box center [1143, 80] width 74 height 30
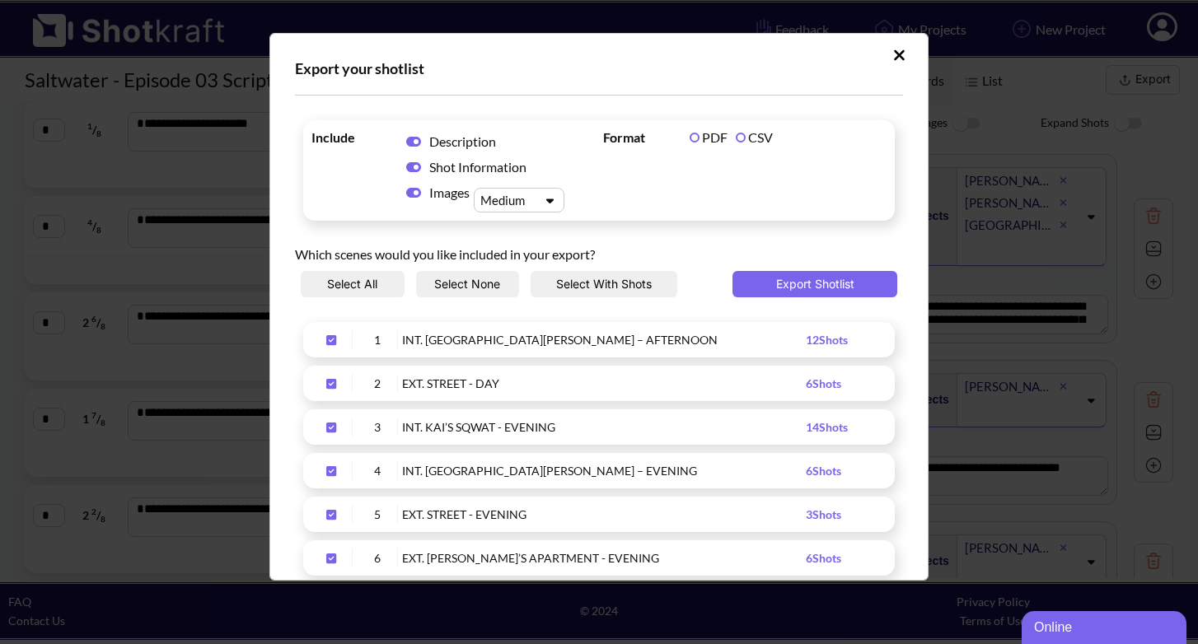
click at [736, 134] on label "CSV" at bounding box center [754, 137] width 37 height 16
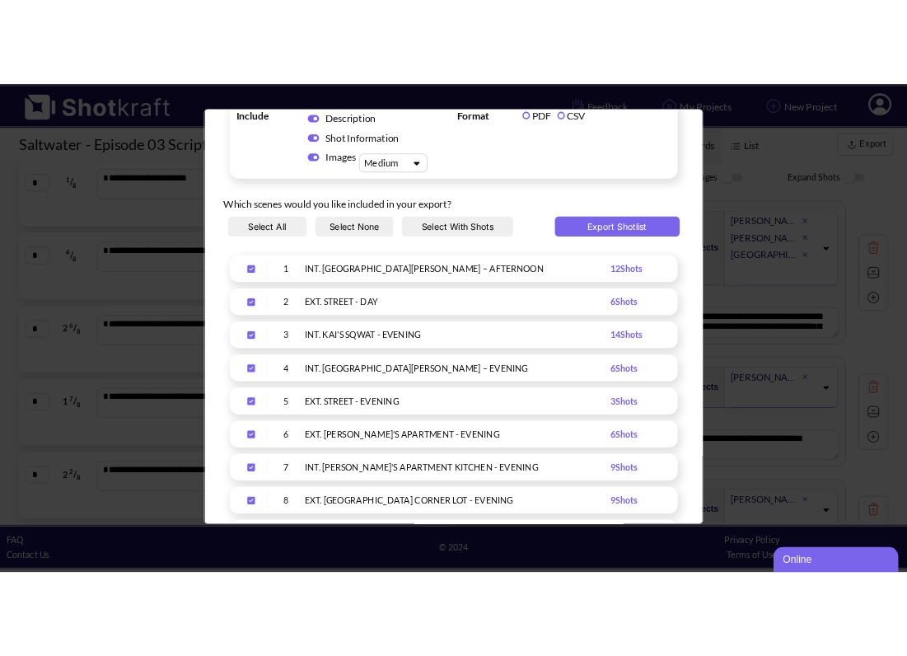
scroll to position [0, 0]
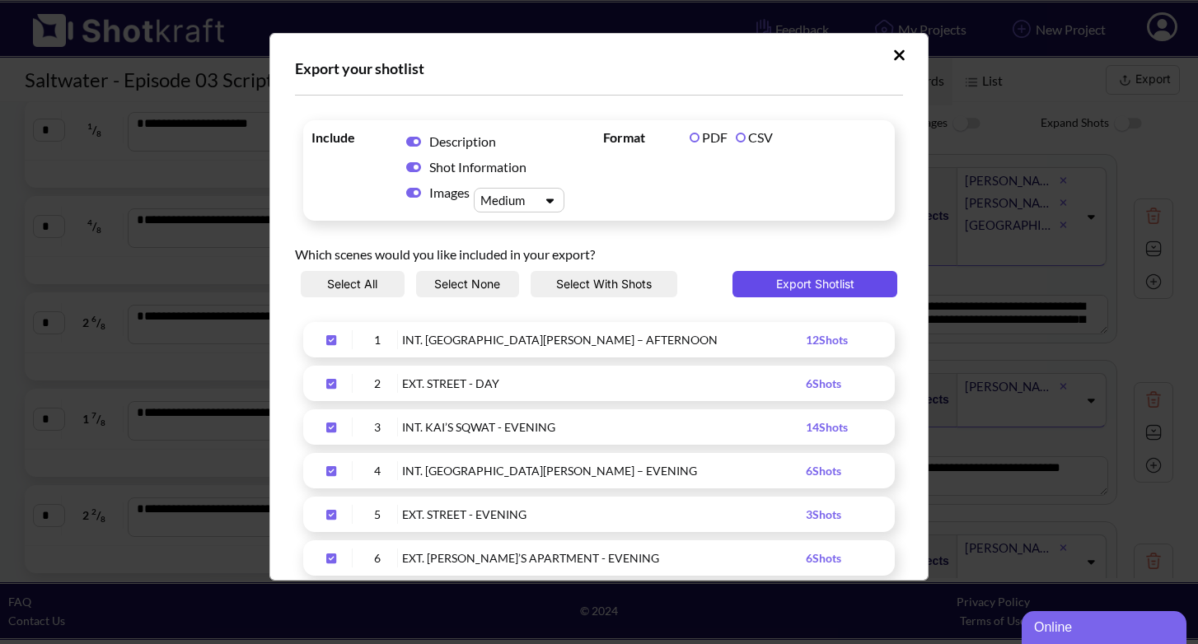
click at [815, 281] on button "Export Shotlist" at bounding box center [814, 284] width 165 height 26
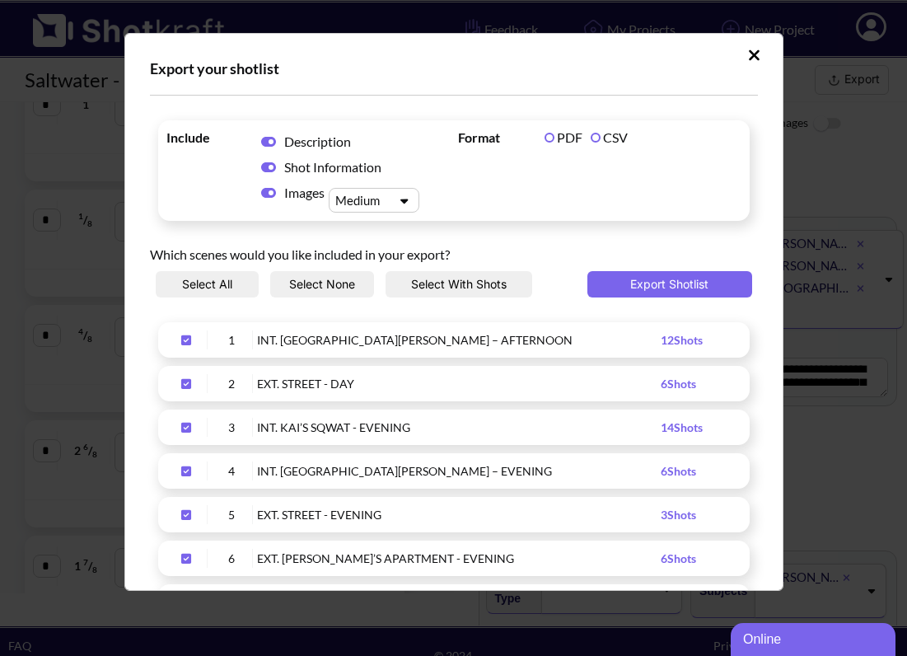
scroll to position [710, 0]
